Goal: Task Accomplishment & Management: Manage account settings

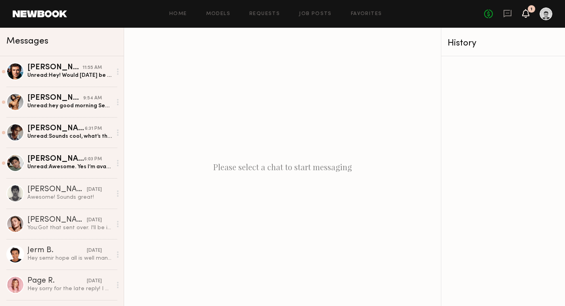
click at [524, 11] on icon at bounding box center [525, 13] width 6 height 6
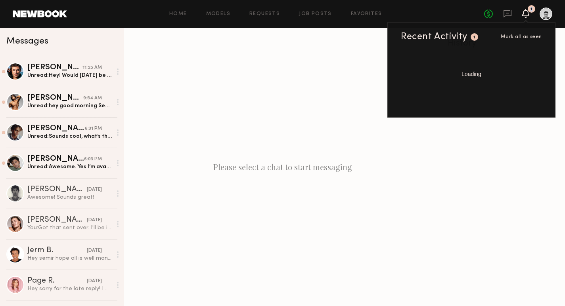
click at [524, 11] on icon at bounding box center [525, 13] width 6 height 6
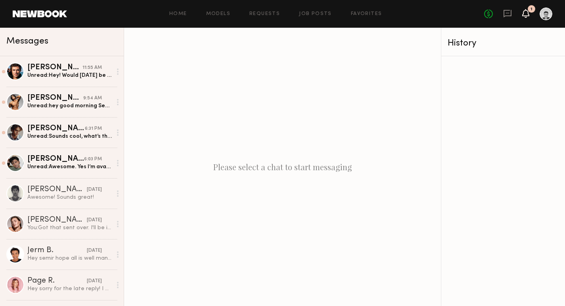
click at [524, 11] on icon at bounding box center [525, 13] width 6 height 6
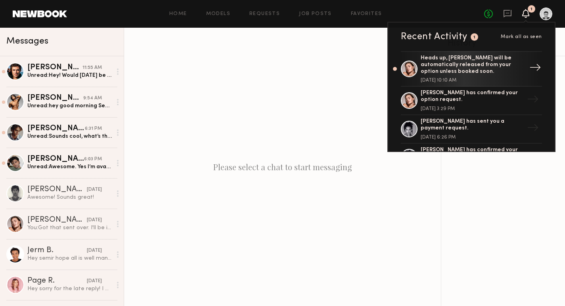
click at [490, 62] on div "Heads up, Chelsey M. will be automatically released from your option unless boo…" at bounding box center [472, 65] width 103 height 20
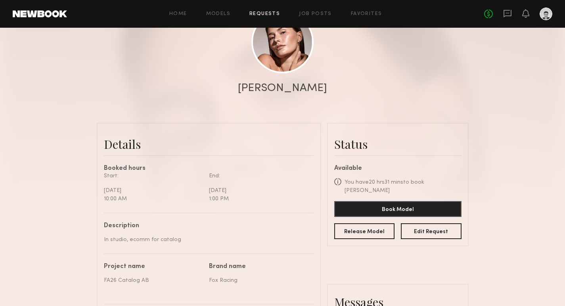
scroll to position [105, 0]
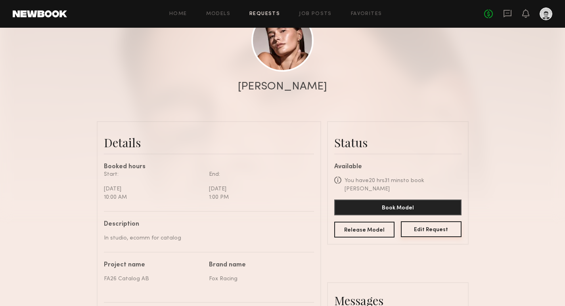
click at [431, 222] on button "Edit Request" at bounding box center [431, 230] width 61 height 16
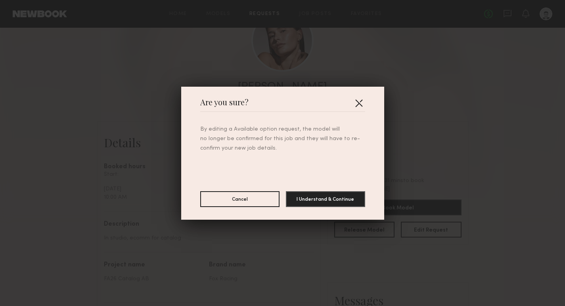
click at [359, 103] on button "button" at bounding box center [358, 103] width 13 height 13
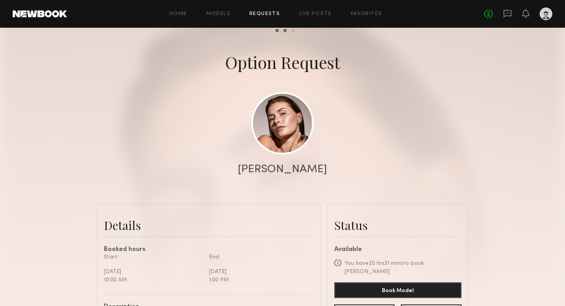
scroll to position [0, 0]
